Goal: Transaction & Acquisition: Purchase product/service

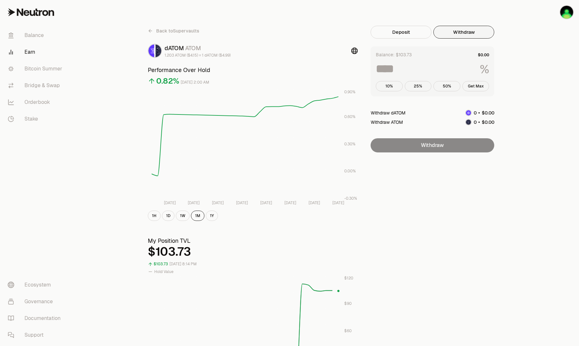
click at [454, 33] on button "Withdraw" at bounding box center [463, 32] width 61 height 13
click at [477, 88] on button "Get Max" at bounding box center [475, 86] width 27 height 10
type input "***"
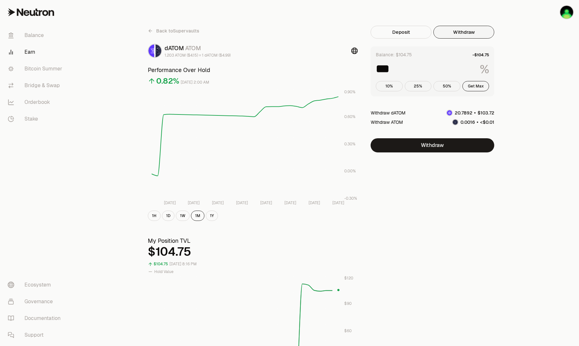
click at [512, 145] on div "Back to Supervaults dATOM ATOM 1.203 ATOM ($4.15) = 1 dATOM ($4.99) Performance…" at bounding box center [325, 305] width 386 height 610
click at [43, 85] on link "Bridge & Swap" at bounding box center [36, 85] width 67 height 17
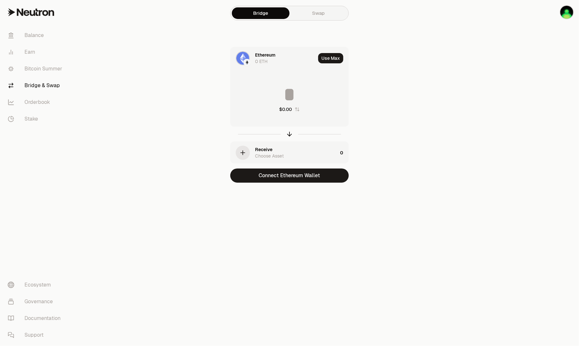
click at [247, 60] on img at bounding box center [247, 63] width 6 height 6
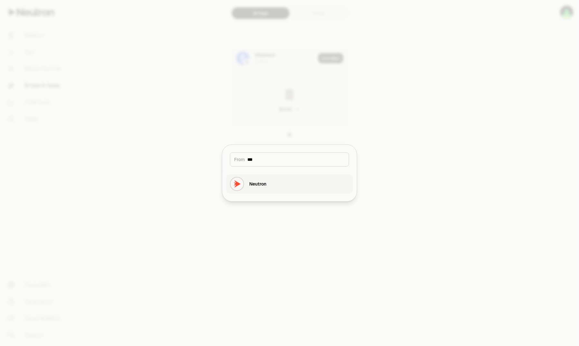
type input "***"
click at [270, 182] on button "Neutron" at bounding box center [289, 183] width 127 height 19
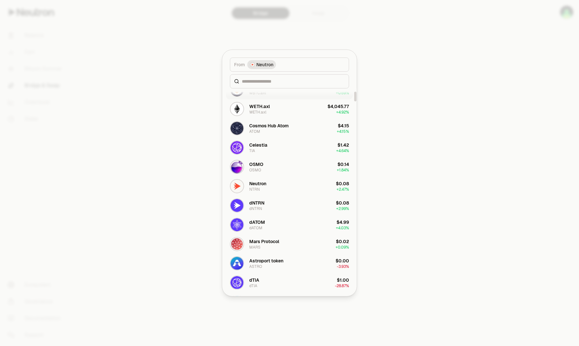
scroll to position [64, 0]
click at [264, 230] on button "dATOM dATOM $4.99 + 4.03%" at bounding box center [289, 224] width 127 height 19
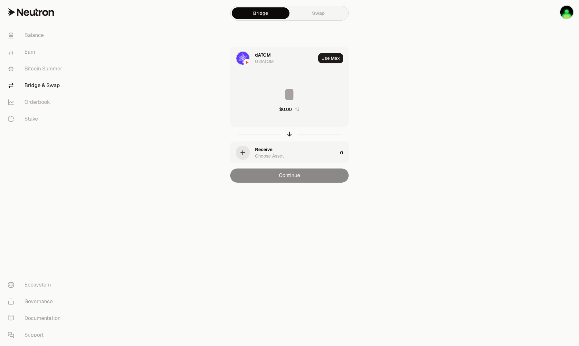
click at [319, 15] on link "Swap" at bounding box center [318, 13] width 58 height 12
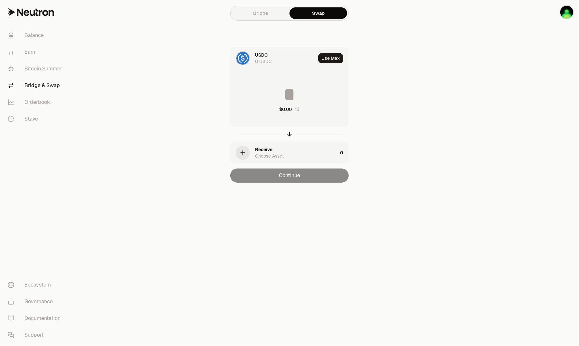
click at [253, 58] on div "USDC 0 USDC" at bounding box center [272, 58] width 85 height 22
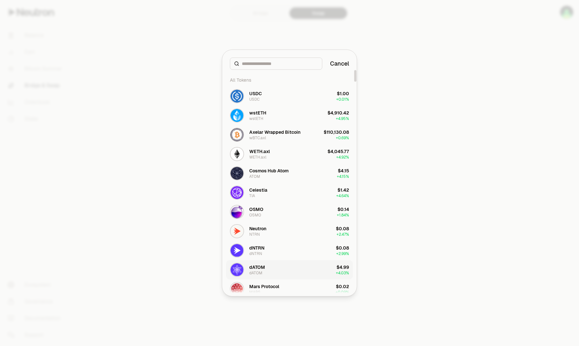
click at [258, 272] on div "dATOM" at bounding box center [255, 273] width 13 height 5
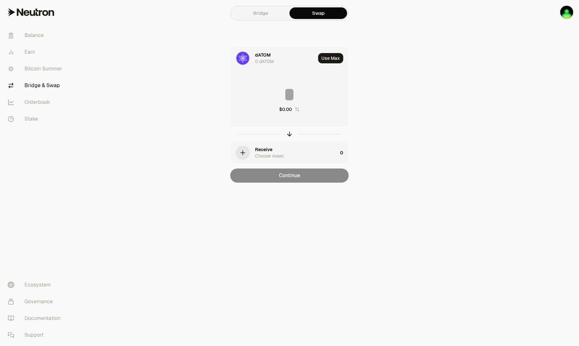
click at [244, 154] on icon "button" at bounding box center [242, 152] width 7 height 7
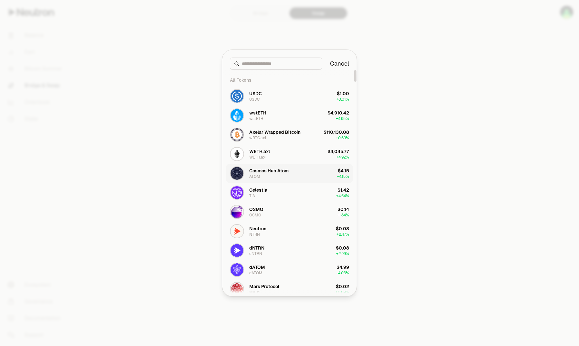
click at [271, 168] on div "Cosmos Hub Atom" at bounding box center [268, 171] width 39 height 6
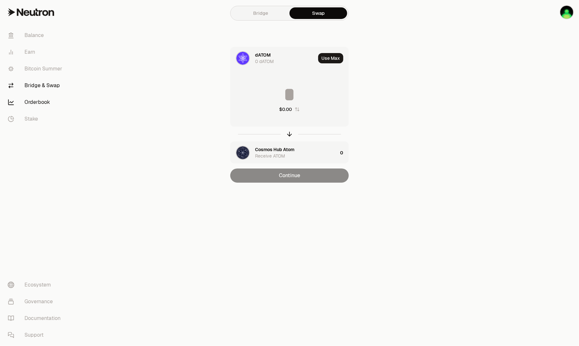
click at [38, 103] on link "Orderbook" at bounding box center [36, 102] width 67 height 17
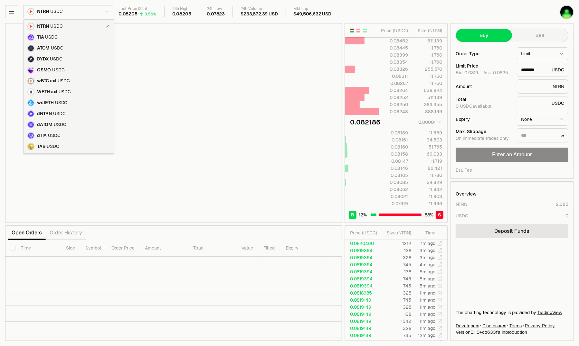
click at [91, 13] on html "Balance Earn Bitcoin Summer Bridge & Swap Orderbook Stake Ecosystem Governance …" at bounding box center [289, 173] width 579 height 346
type input "********"
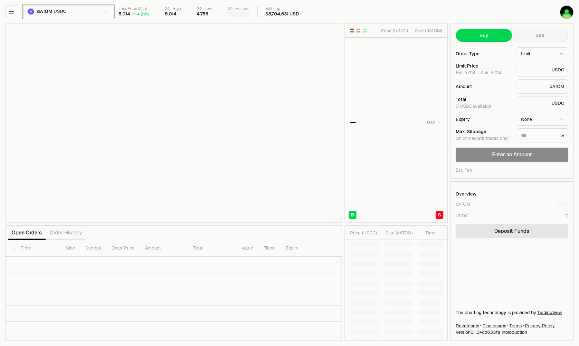
type input "*******"
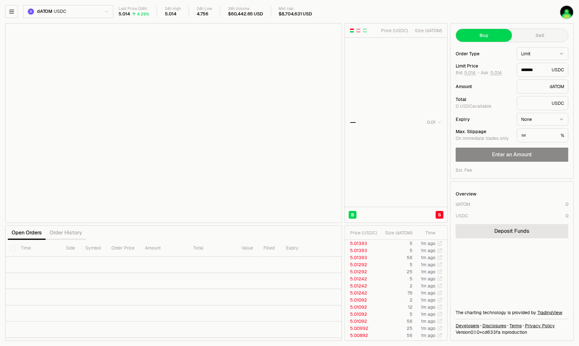
click at [100, 13] on html "Balance Earn Bitcoin Summer Bridge & Swap Orderbook Stake Ecosystem Governance …" at bounding box center [289, 173] width 579 height 346
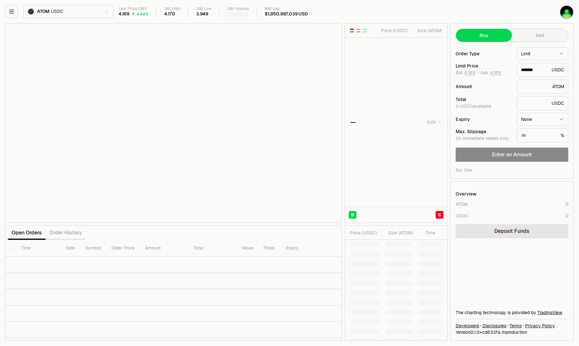
click at [103, 12] on html "Balance Earn Bitcoin Summer Bridge & Swap Orderbook Stake Ecosystem Governance …" at bounding box center [289, 173] width 579 height 346
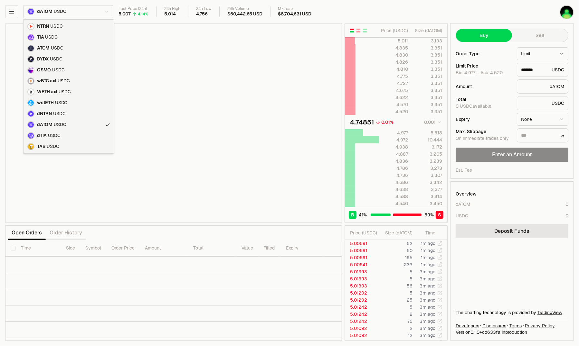
click at [61, 13] on html "Balance Earn Bitcoin Summer Bridge & Swap Orderbook Stake Ecosystem Governance …" at bounding box center [289, 173] width 579 height 346
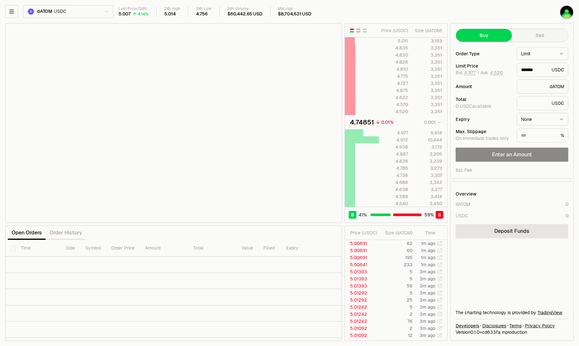
click at [72, 13] on html "Balance Earn Bitcoin Summer Bridge & Swap Orderbook Stake Ecosystem Governance …" at bounding box center [289, 173] width 579 height 346
click at [373, 8] on html "Balance Earn Bitcoin Summer Bridge & Swap Orderbook Stake Ecosystem Governance …" at bounding box center [289, 173] width 579 height 346
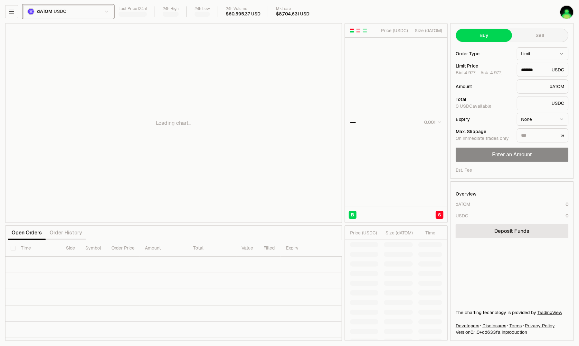
type input "********"
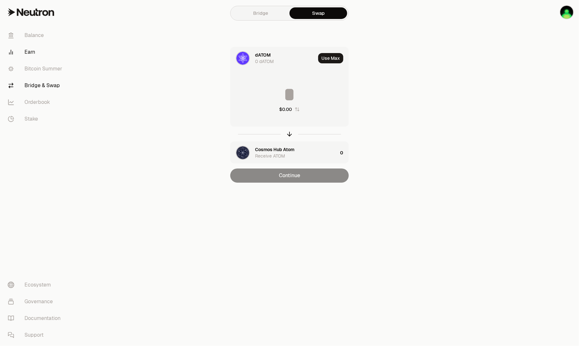
click at [38, 53] on link "Earn" at bounding box center [36, 52] width 67 height 17
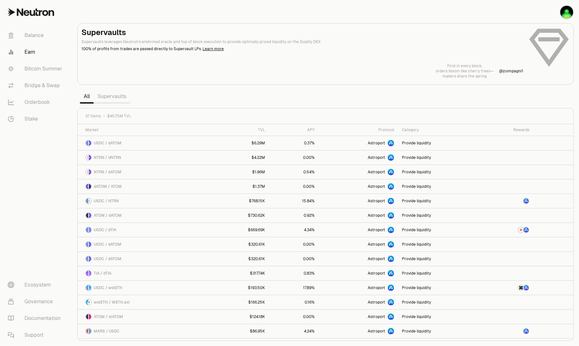
click at [115, 95] on link "Supervaults" at bounding box center [112, 96] width 36 height 13
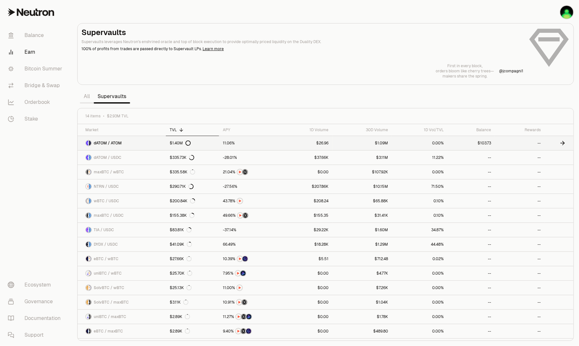
click at [105, 143] on span "dATOM / ATOM" at bounding box center [108, 143] width 28 height 5
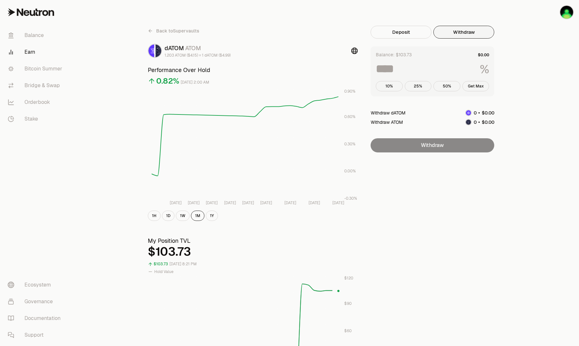
click at [465, 35] on button "Withdraw" at bounding box center [463, 32] width 61 height 13
click at [476, 84] on button "Get Max" at bounding box center [475, 86] width 27 height 10
type input "***"
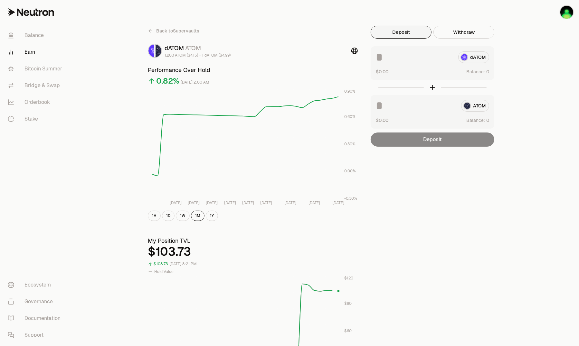
click at [402, 33] on button "Deposit" at bounding box center [400, 32] width 61 height 13
click at [551, 125] on div "Back to Supervaults dATOM ATOM 1.203 ATOM ($4.15) = 1 dATOM ($4.99) Performance…" at bounding box center [325, 305] width 507 height 610
click at [36, 87] on link "Bridge & Swap" at bounding box center [36, 85] width 67 height 17
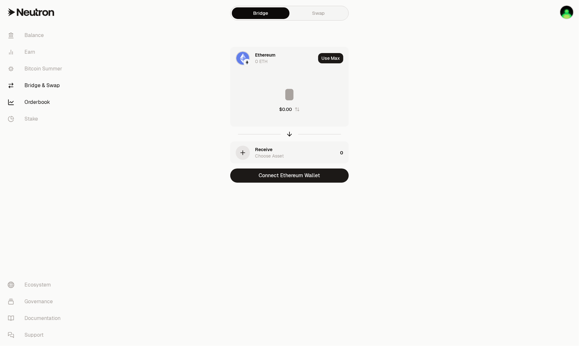
click at [45, 105] on link "Orderbook" at bounding box center [36, 102] width 67 height 17
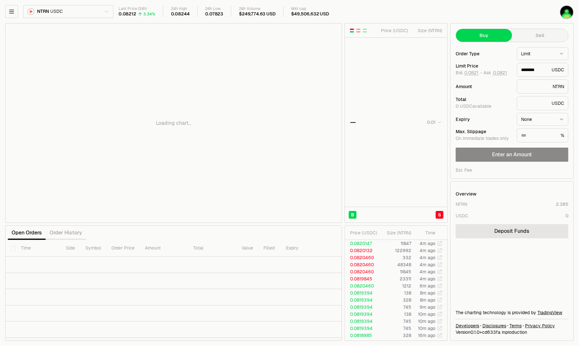
click at [79, 12] on html "Balance Earn Bitcoin Summer Bridge & Swap Orderbook Stake Ecosystem Governance …" at bounding box center [289, 173] width 579 height 346
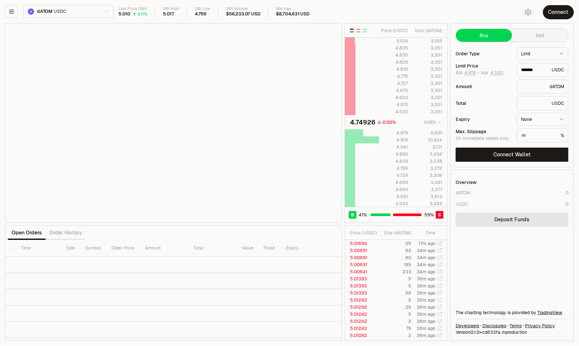
type input "*******"
